Goal: Understand process/instructions: Learn about a topic

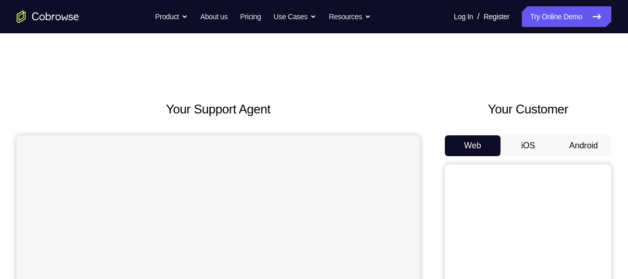
click at [572, 137] on button "Android" at bounding box center [584, 145] width 56 height 21
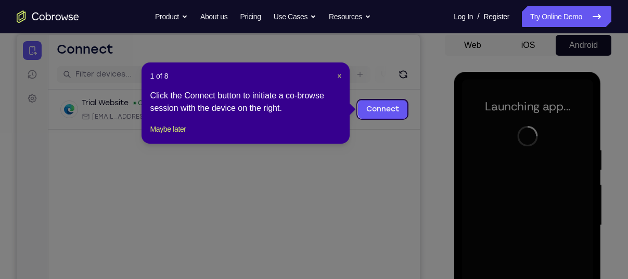
scroll to position [100, 0]
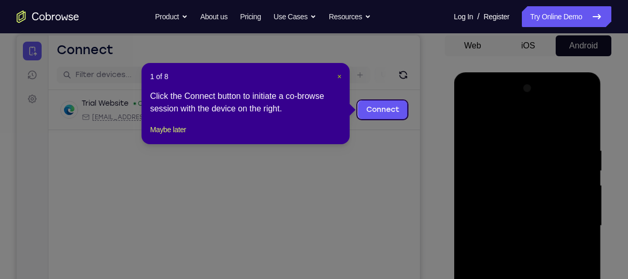
click at [338, 74] on span "×" at bounding box center [339, 76] width 4 height 8
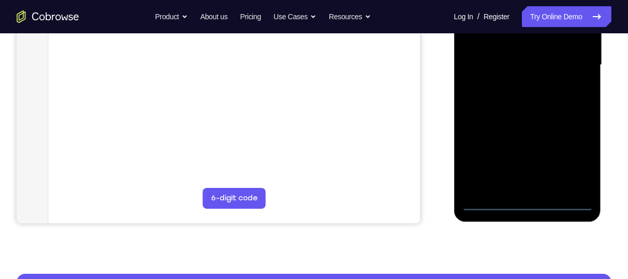
scroll to position [277, 0]
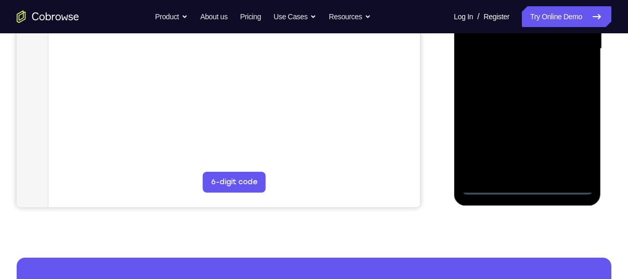
click at [530, 187] on div at bounding box center [527, 48] width 131 height 291
click at [570, 149] on div at bounding box center [527, 48] width 131 height 291
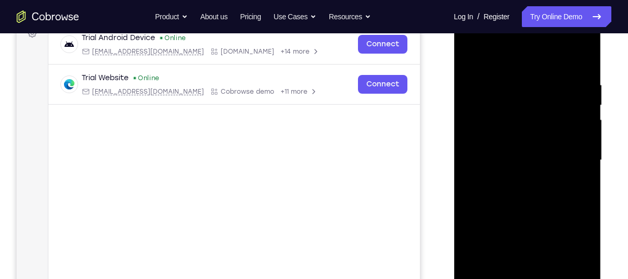
scroll to position [157, 0]
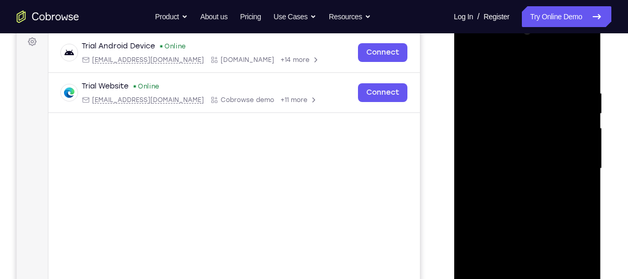
click at [506, 69] on div at bounding box center [527, 168] width 131 height 291
click at [572, 167] on div at bounding box center [527, 168] width 131 height 291
click at [515, 189] on div at bounding box center [527, 168] width 131 height 291
click at [515, 153] on div at bounding box center [527, 168] width 131 height 291
click at [511, 148] on div at bounding box center [527, 168] width 131 height 291
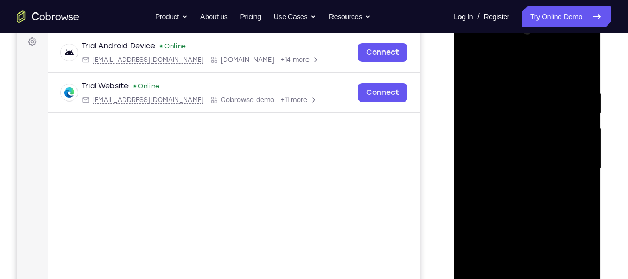
click at [511, 166] on div at bounding box center [527, 168] width 131 height 291
click at [513, 202] on div at bounding box center [527, 168] width 131 height 291
click at [582, 71] on div at bounding box center [527, 168] width 131 height 291
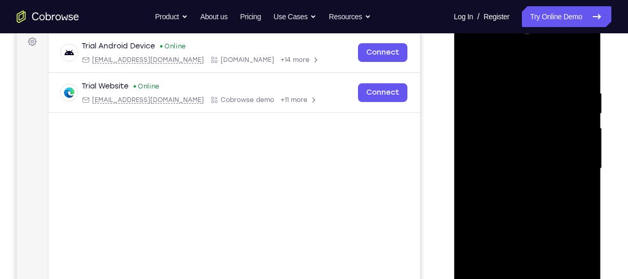
scroll to position [179, 0]
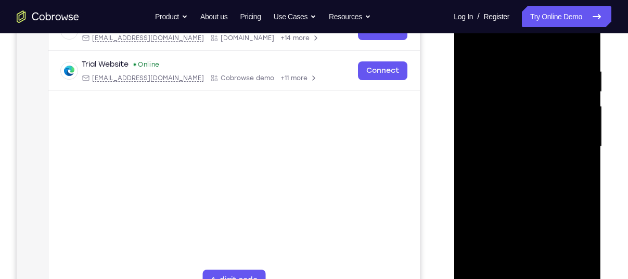
click at [512, 69] on div at bounding box center [527, 146] width 131 height 291
click at [570, 106] on div at bounding box center [527, 146] width 131 height 291
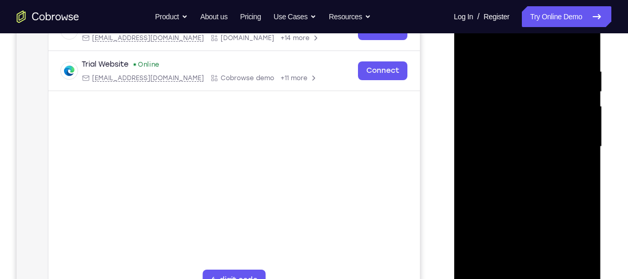
click at [570, 106] on div at bounding box center [527, 146] width 131 height 291
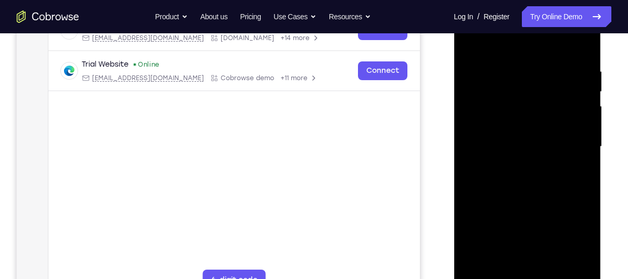
click at [570, 106] on div at bounding box center [527, 146] width 131 height 291
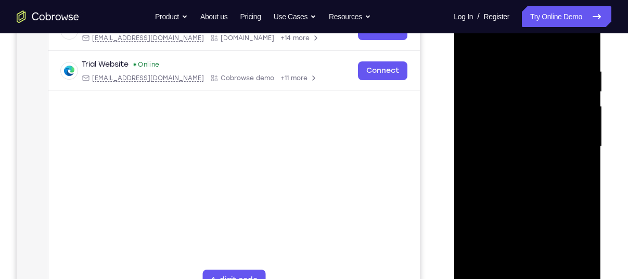
click at [570, 106] on div at bounding box center [527, 146] width 131 height 291
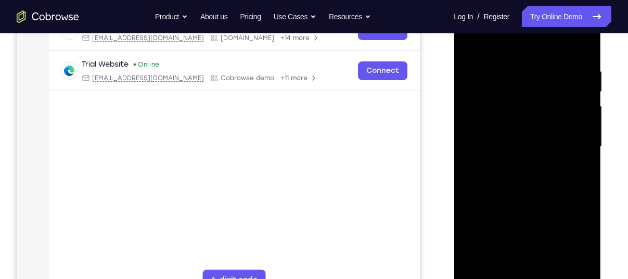
click at [570, 106] on div at bounding box center [527, 146] width 131 height 291
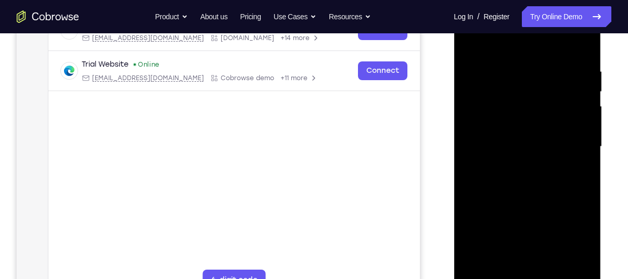
click at [570, 106] on div at bounding box center [527, 146] width 131 height 291
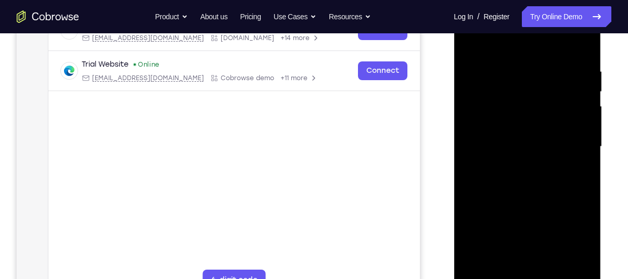
click at [570, 106] on div at bounding box center [527, 146] width 131 height 291
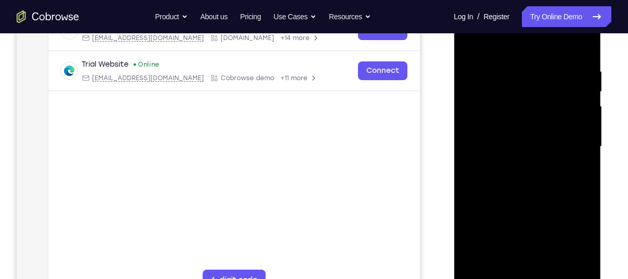
click at [570, 106] on div at bounding box center [527, 146] width 131 height 291
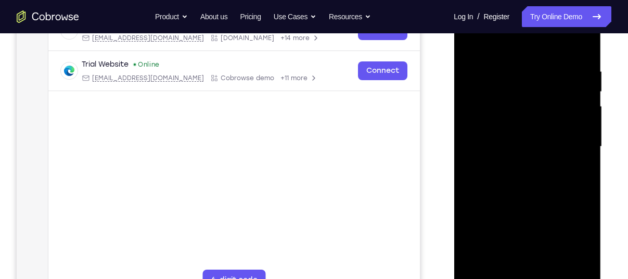
click at [570, 106] on div at bounding box center [527, 146] width 131 height 291
click at [570, 101] on div at bounding box center [527, 146] width 131 height 291
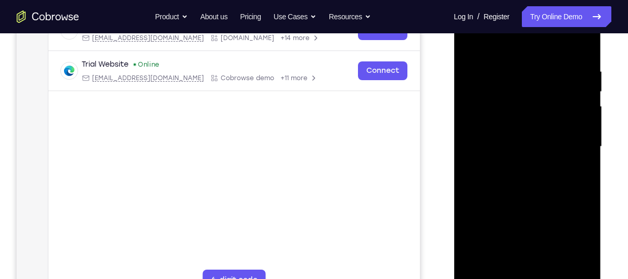
click at [570, 101] on div at bounding box center [527, 146] width 131 height 291
click at [581, 47] on div at bounding box center [527, 146] width 131 height 291
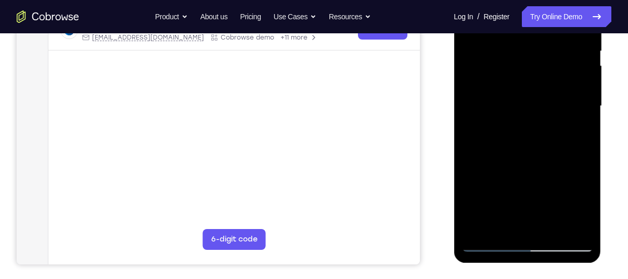
scroll to position [213, 0]
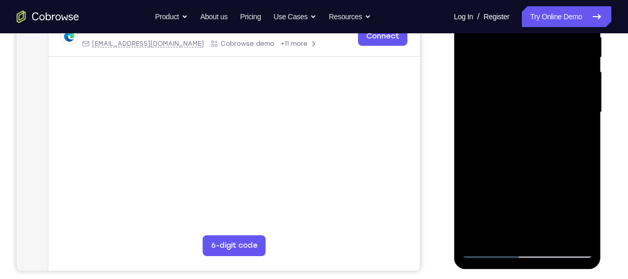
click at [587, 140] on div at bounding box center [527, 112] width 131 height 291
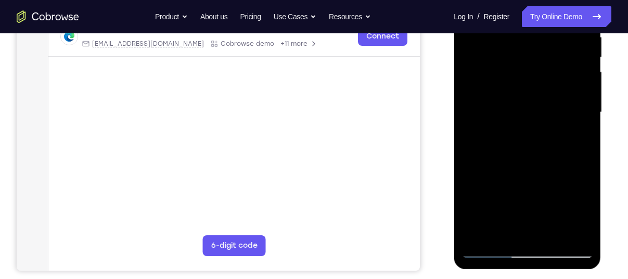
click at [585, 105] on div at bounding box center [527, 112] width 131 height 291
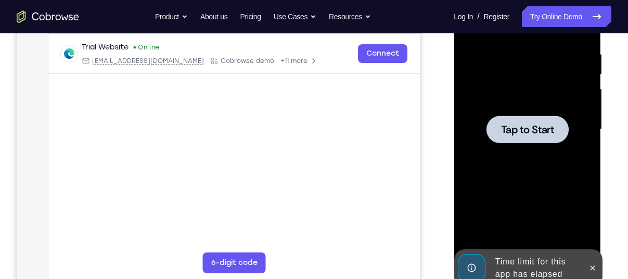
scroll to position [193, 0]
